Goal: Task Accomplishment & Management: Complete application form

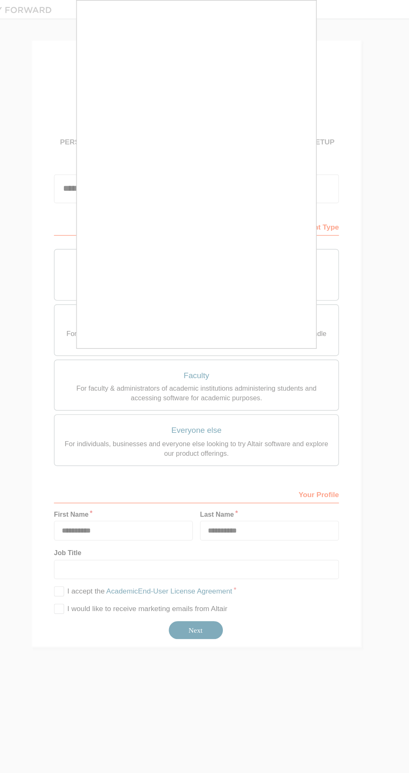
click at [213, 439] on div at bounding box center [204, 386] width 409 height 773
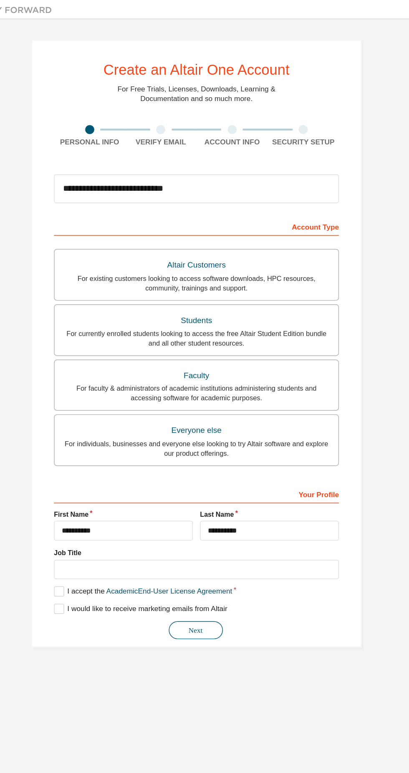
click at [212, 437] on button "Next" at bounding box center [204, 437] width 38 height 13
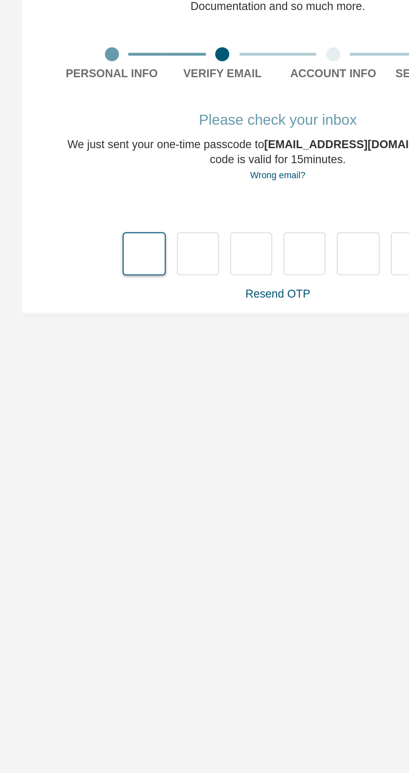
click at [144, 180] on input "text" at bounding box center [144, 178] width 19 height 19
type input "*"
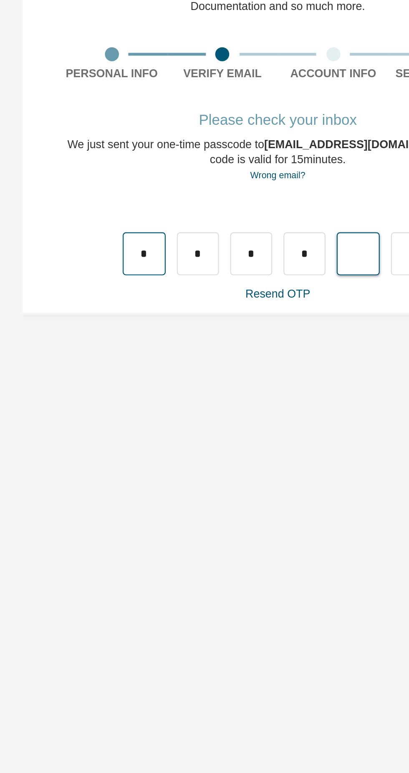
type input "*"
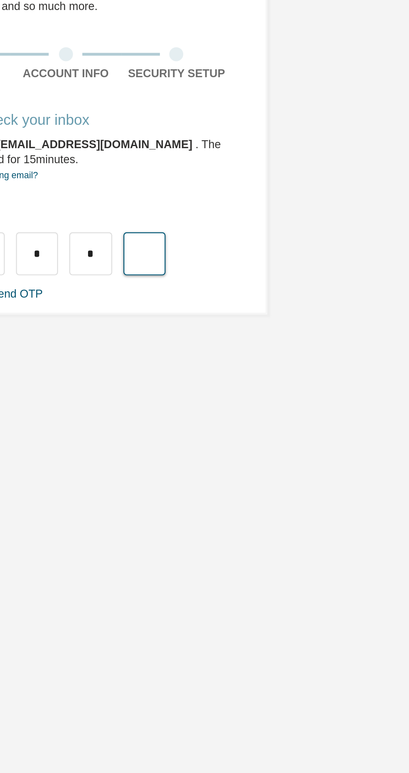
type input "*"
